Goal: Transaction & Acquisition: Purchase product/service

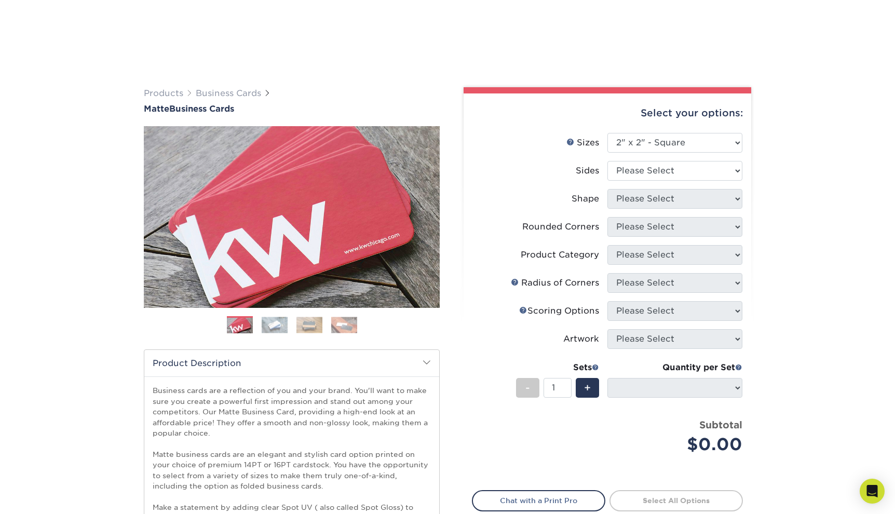
select select "2.00x2.00"
select select "-1"
select select
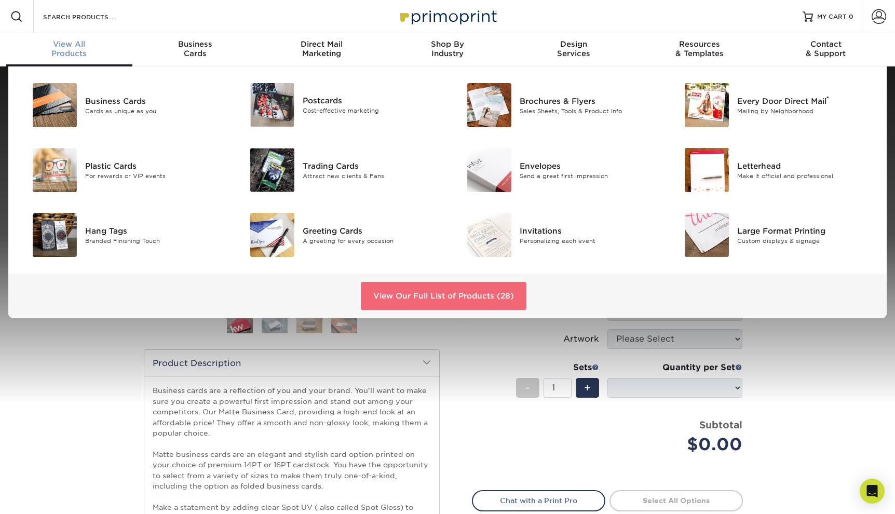
click at [444, 295] on link "View Our Full List of Products (28)" at bounding box center [444, 296] width 166 height 28
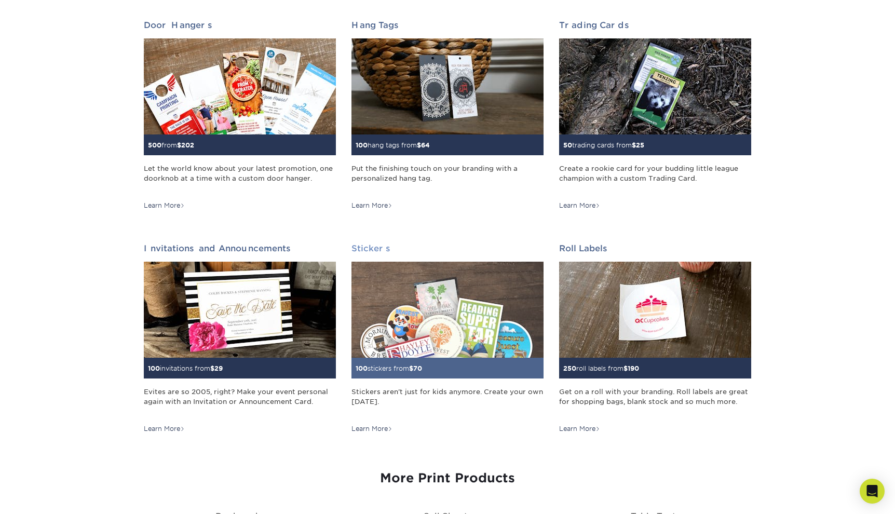
scroll to position [831, 0]
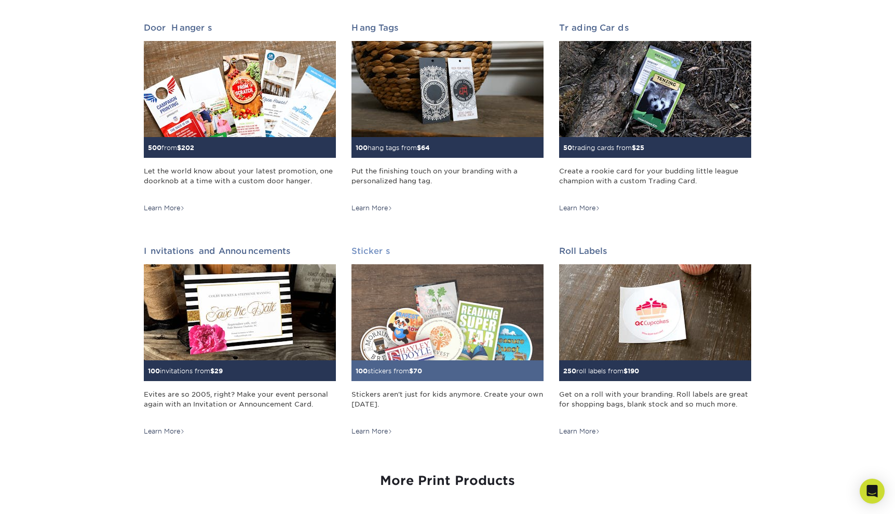
click at [468, 299] on img at bounding box center [448, 312] width 192 height 96
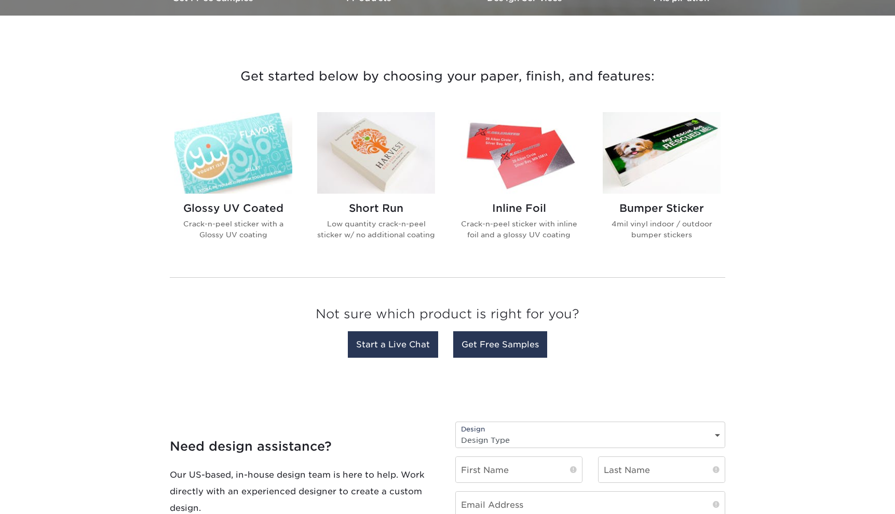
scroll to position [346, 0]
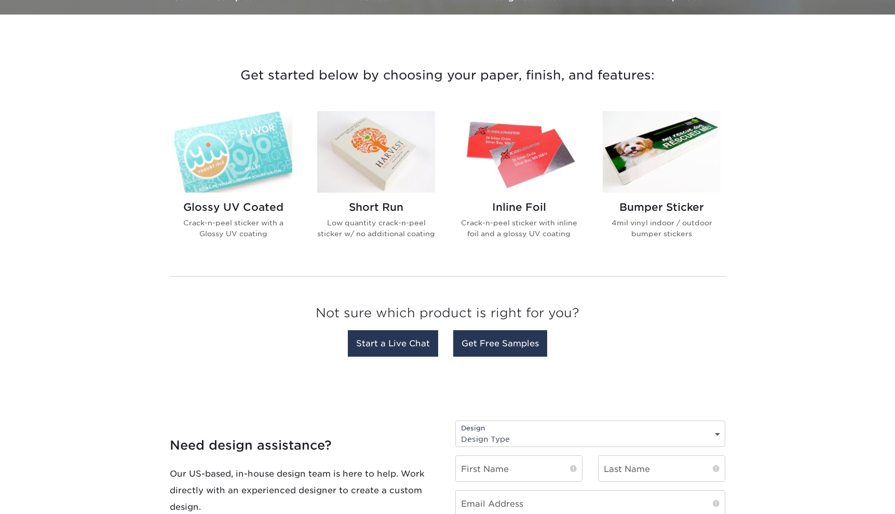
click at [365, 164] on img at bounding box center [376, 152] width 118 height 82
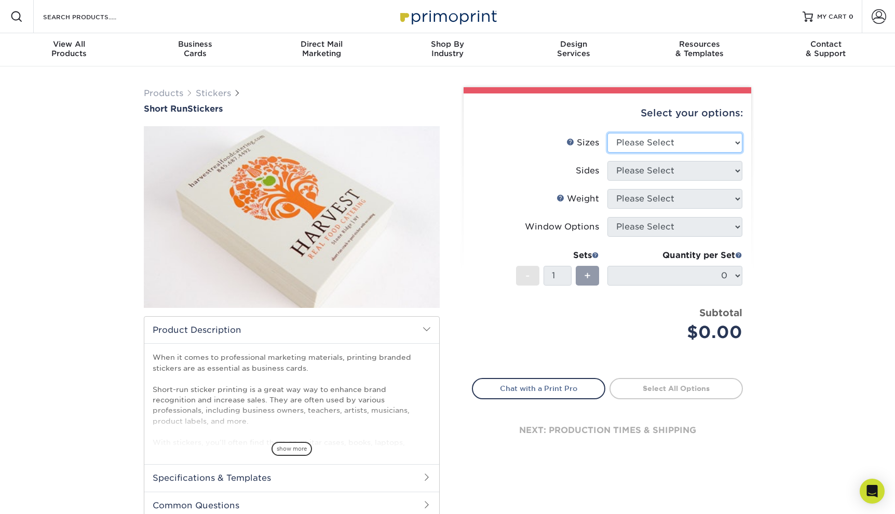
click at [688, 142] on select "Please Select 1.5" x 3.5" 1.75" x 3.5" 2" x 2" 2" x 3" 2" x 3.5" 2" x 4" 2" x 8…" at bounding box center [674, 143] width 135 height 20
select select "1.50x3.50"
click at [607, 133] on select "Please Select 1.5" x 3.5" 1.75" x 3.5" 2" x 2" 2" x 3" 2" x 3.5" 2" x 4" 2" x 8…" at bounding box center [674, 143] width 135 height 20
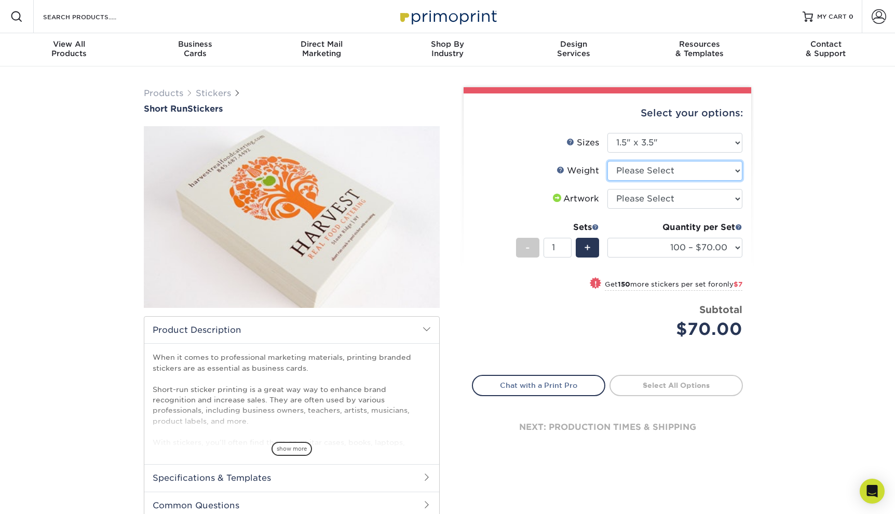
click at [694, 178] on select "Please Select Crack and Peel" at bounding box center [674, 171] width 135 height 20
select select "Crack and Peel"
click at [607, 161] on select "Please Select Crack and Peel" at bounding box center [674, 171] width 135 height 20
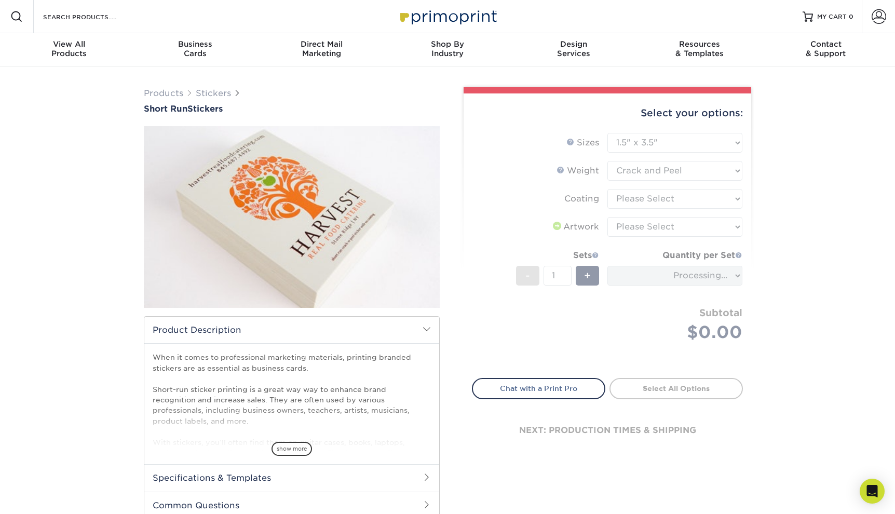
click at [692, 198] on form "Sizes Help Sizes Please Select 1.5" x 3.5" 1.75" x 3.5" 2" x 2" 2" x 3" 2" x 3.…" at bounding box center [607, 249] width 271 height 233
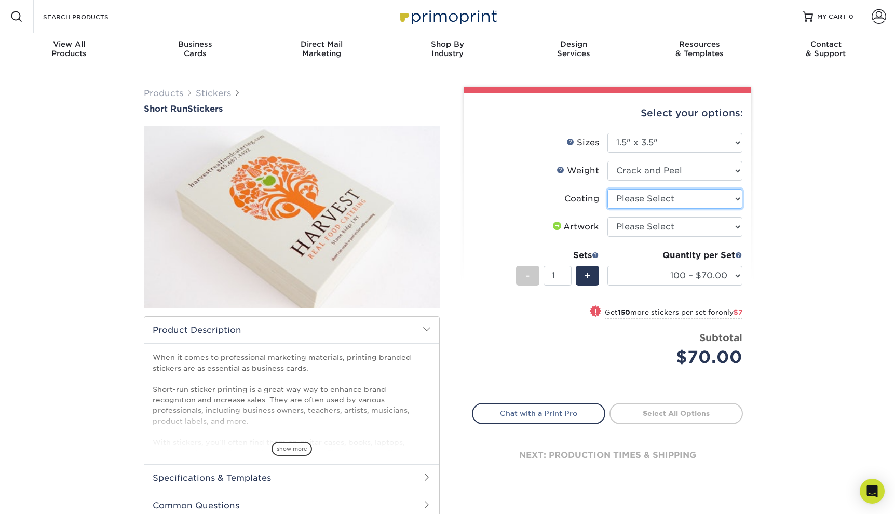
click at [710, 201] on select at bounding box center [674, 199] width 135 height 20
click at [857, 202] on div "Products Stickers Short Run Stickers / ." at bounding box center [447, 326] width 895 height 521
click at [722, 234] on select "Please Select I will upload files I need a design - $50" at bounding box center [674, 227] width 135 height 20
select select "upload"
click at [607, 217] on select "Please Select I will upload files I need a design - $50" at bounding box center [674, 227] width 135 height 20
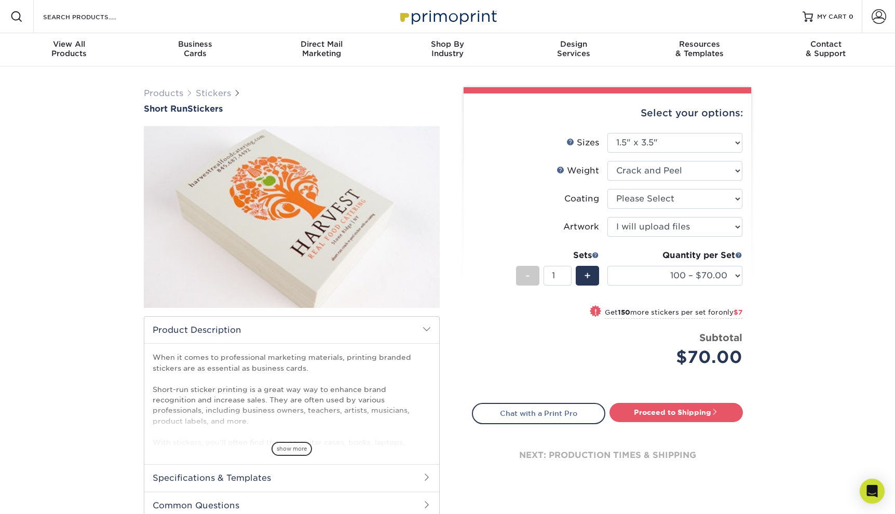
click at [779, 252] on div "Products Stickers Short Run Stickers / ." at bounding box center [447, 326] width 895 height 521
click at [727, 273] on select "100 – $70.00 250 – $77.00 500 – $83.00" at bounding box center [674, 276] width 135 height 20
click at [828, 243] on div "Products Stickers Short Run Stickers / ." at bounding box center [447, 326] width 895 height 521
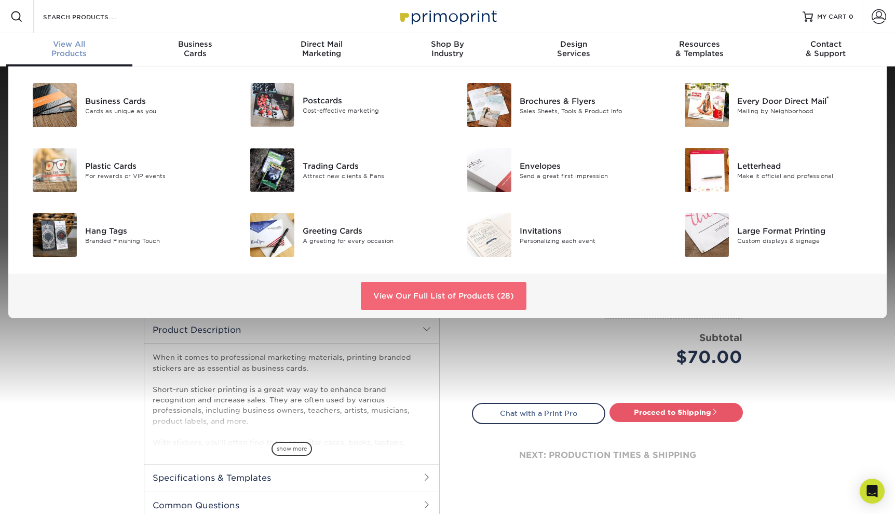
click at [474, 299] on link "View Our Full List of Products (28)" at bounding box center [444, 296] width 166 height 28
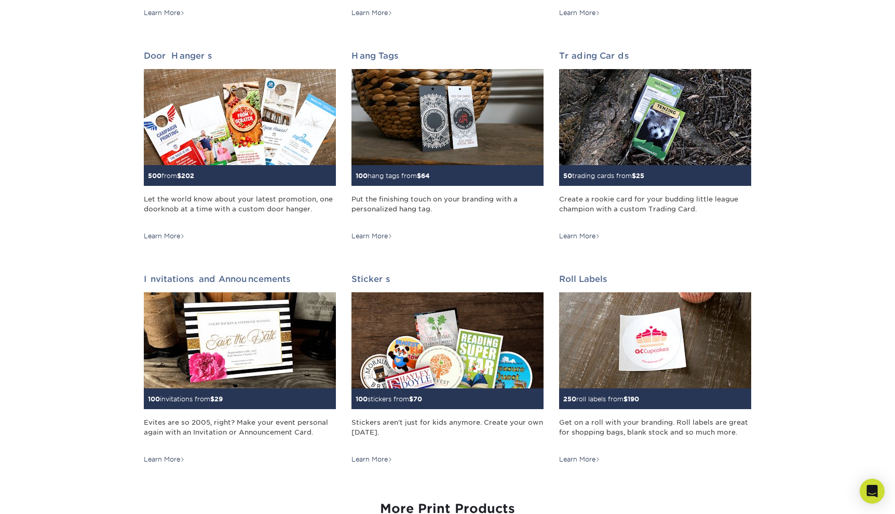
scroll to position [692, 0]
